Goal: Information Seeking & Learning: Learn about a topic

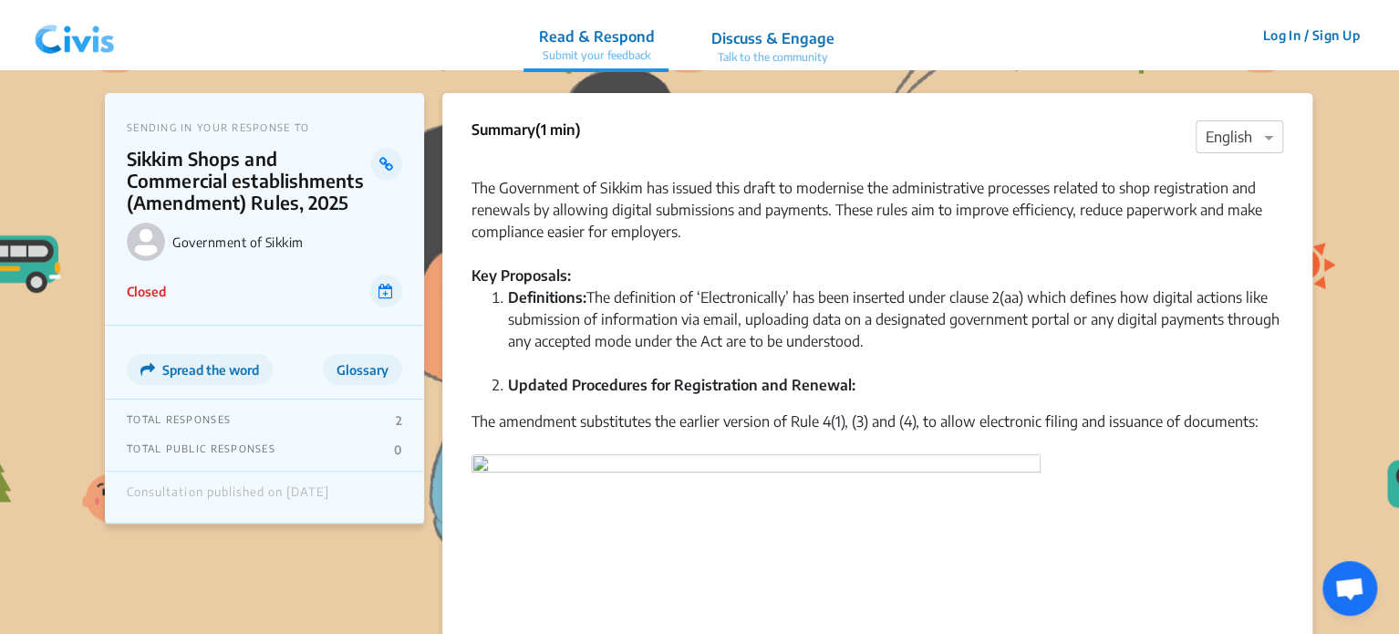
click at [73, 57] on img at bounding box center [74, 35] width 95 height 55
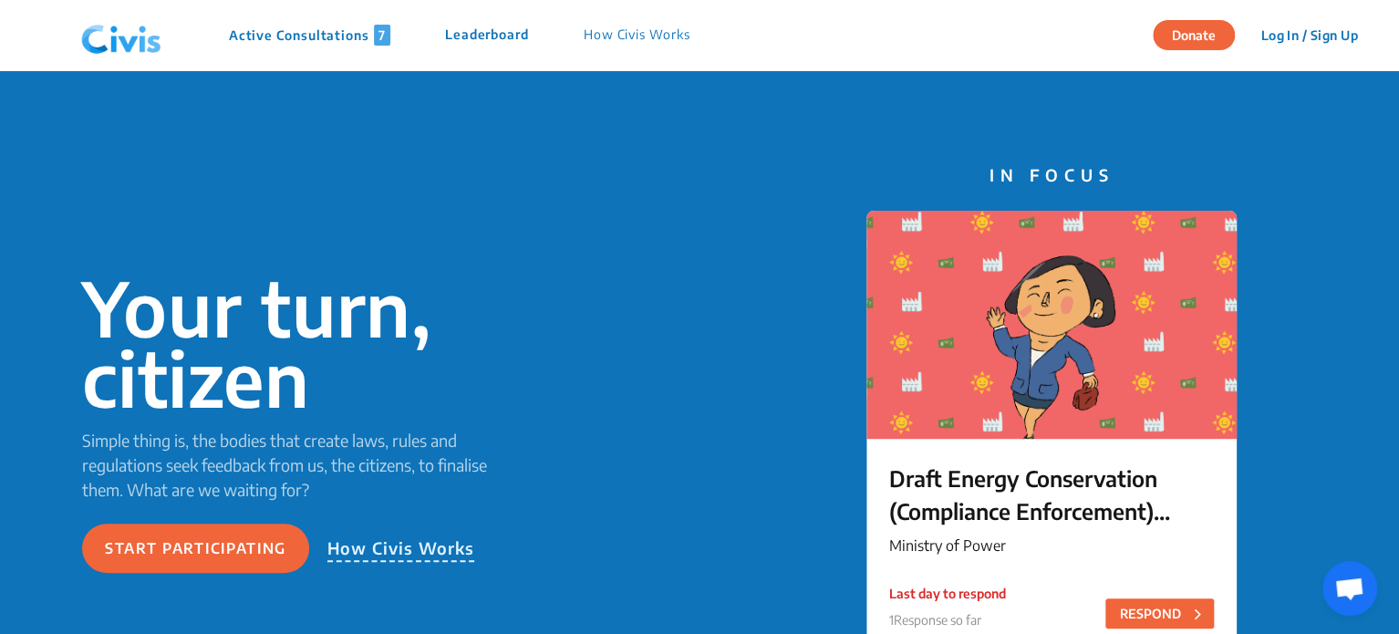
click at [289, 36] on p "Active Consultations 7" at bounding box center [309, 35] width 161 height 21
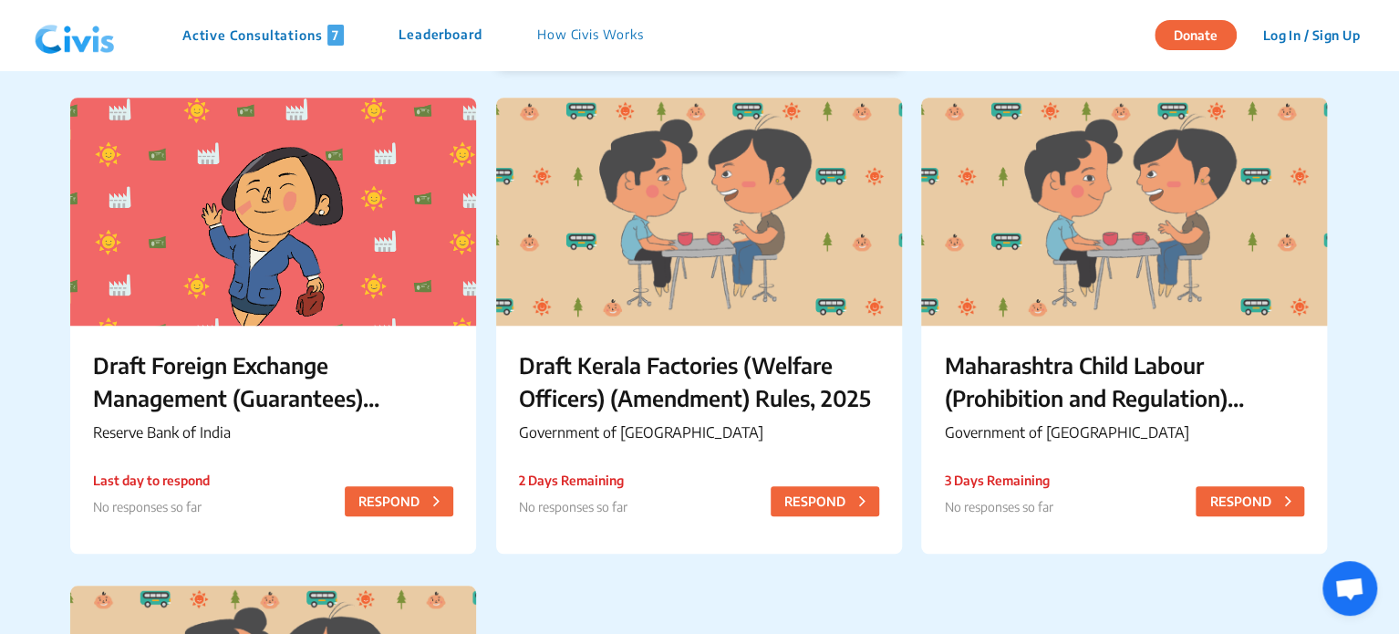
scroll to position [736, 0]
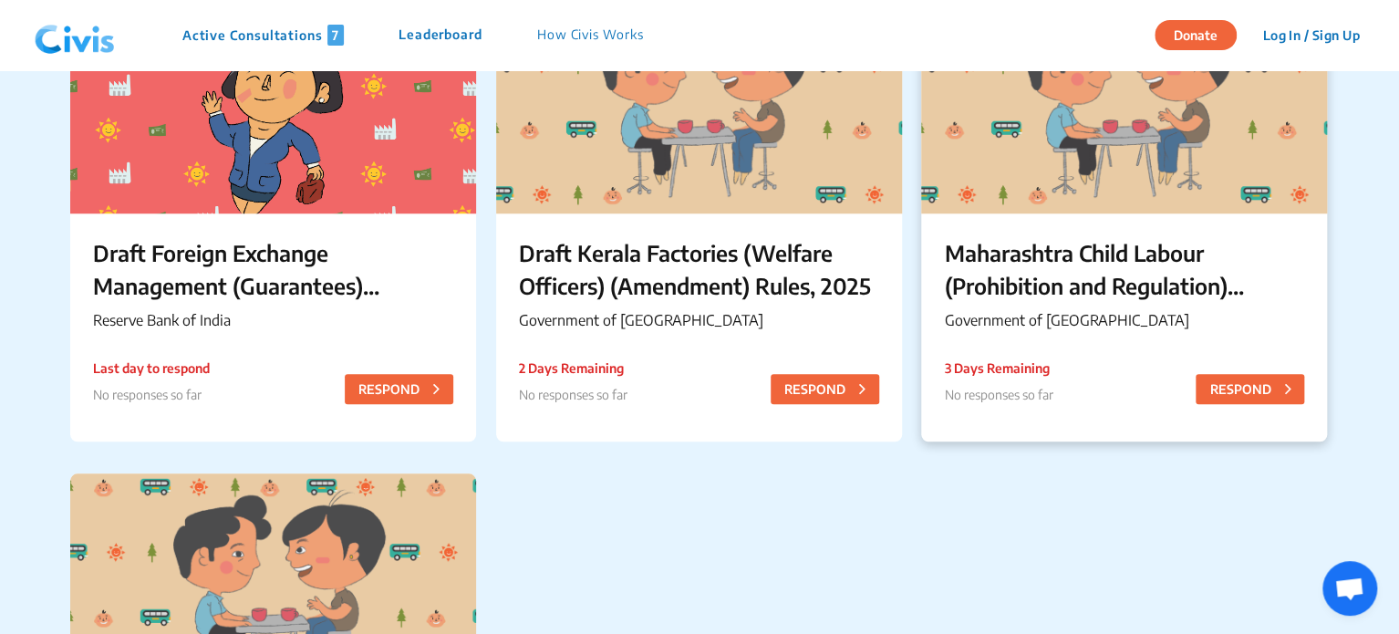
click at [1091, 225] on div "Maharashtra Child Labour (Prohibition and Regulation) (Amendment) Rules, 2025 G…" at bounding box center [1124, 287] width 406 height 148
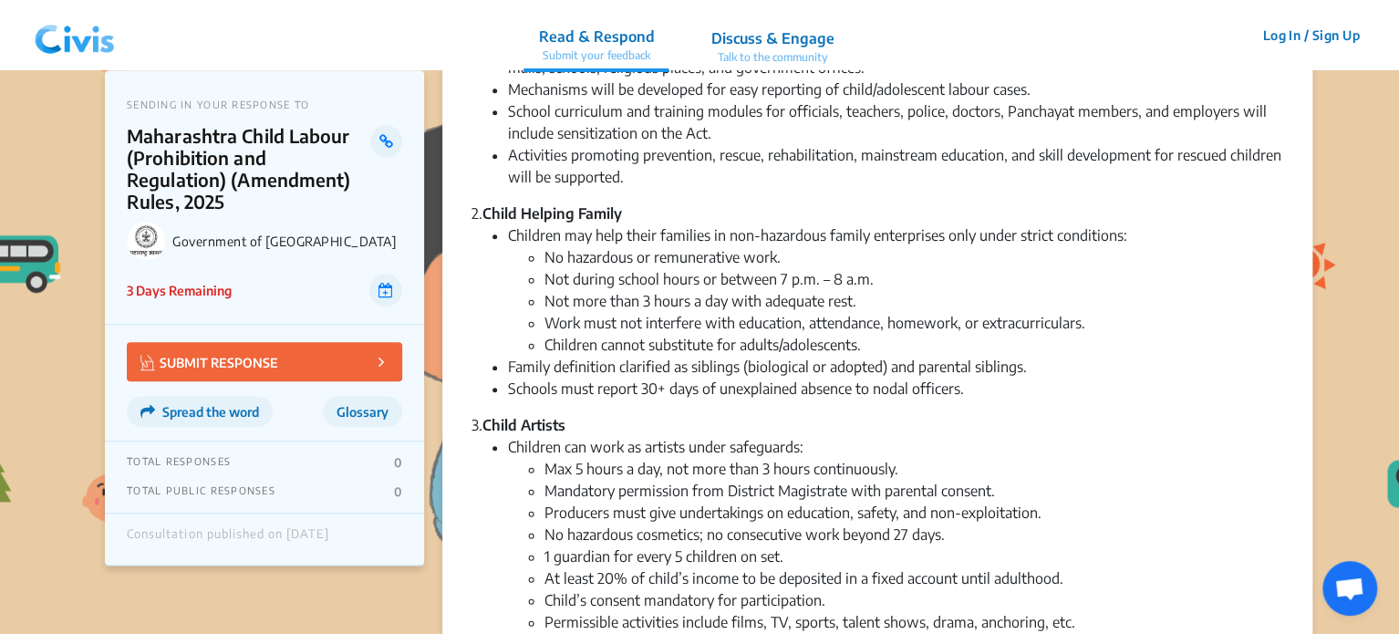
scroll to position [0, 0]
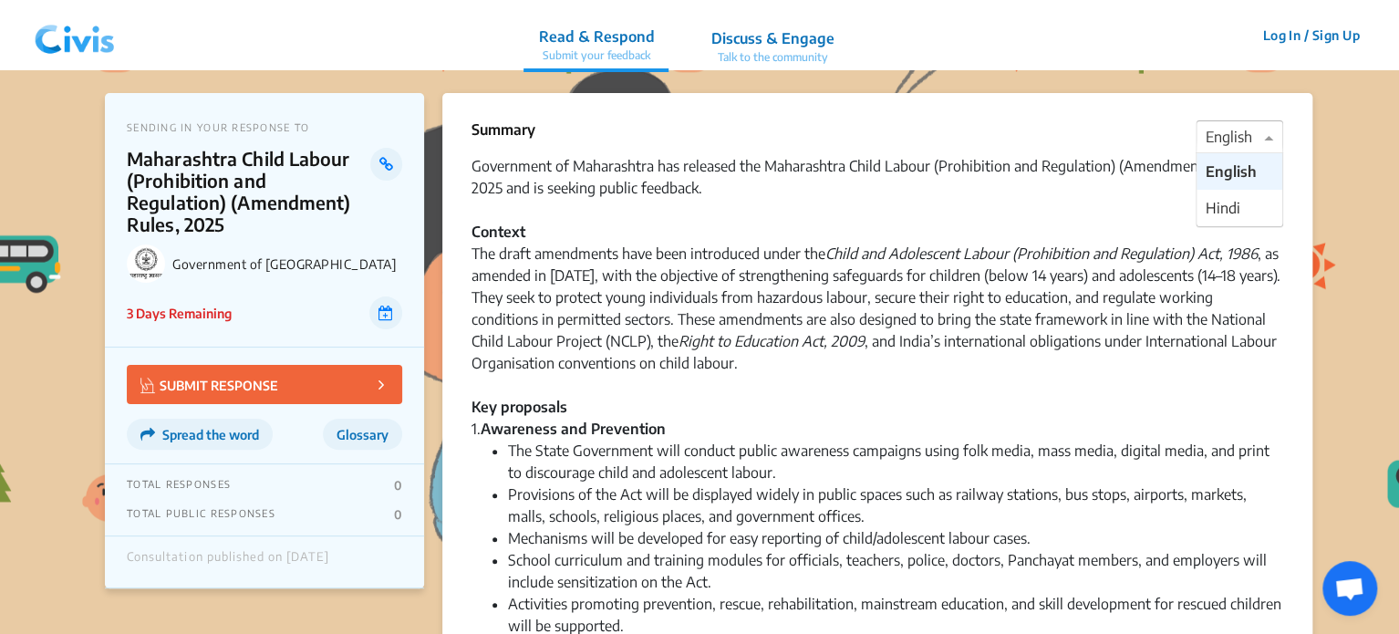
click at [1226, 140] on div at bounding box center [1239, 138] width 86 height 24
click at [1236, 205] on span "Hindi" at bounding box center [1222, 208] width 35 height 18
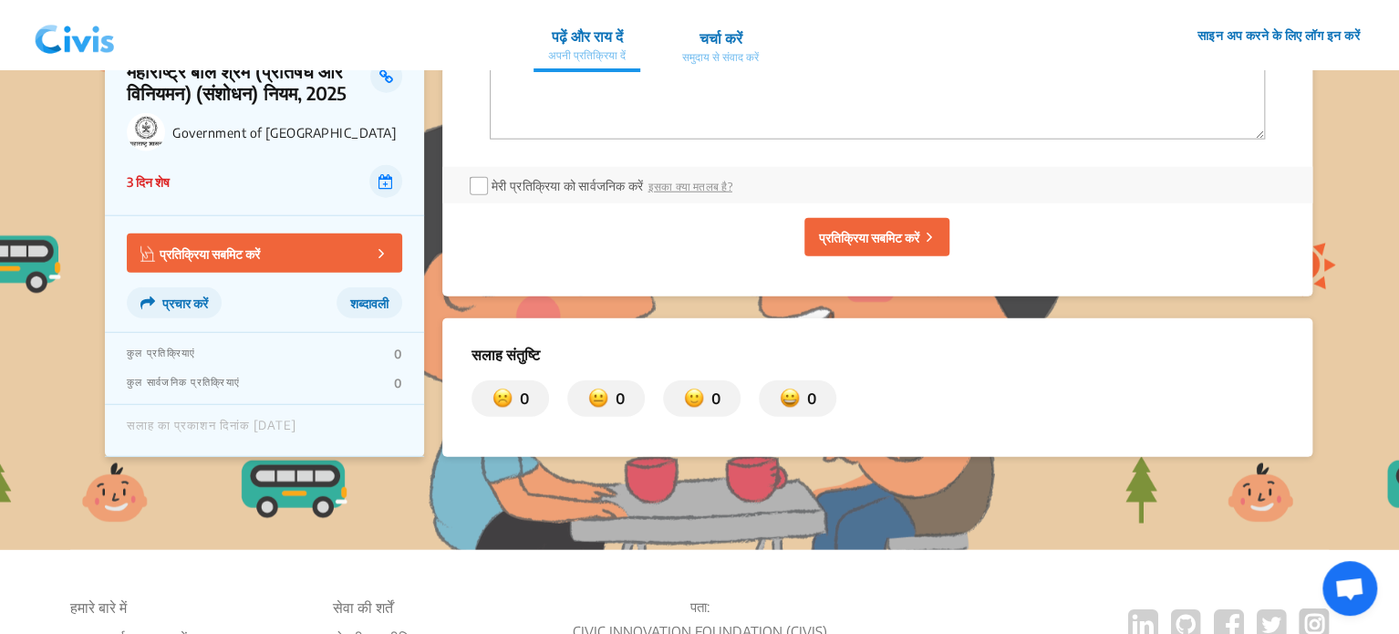
scroll to position [2314, 0]
